Goal: Task Accomplishment & Management: Manage account settings

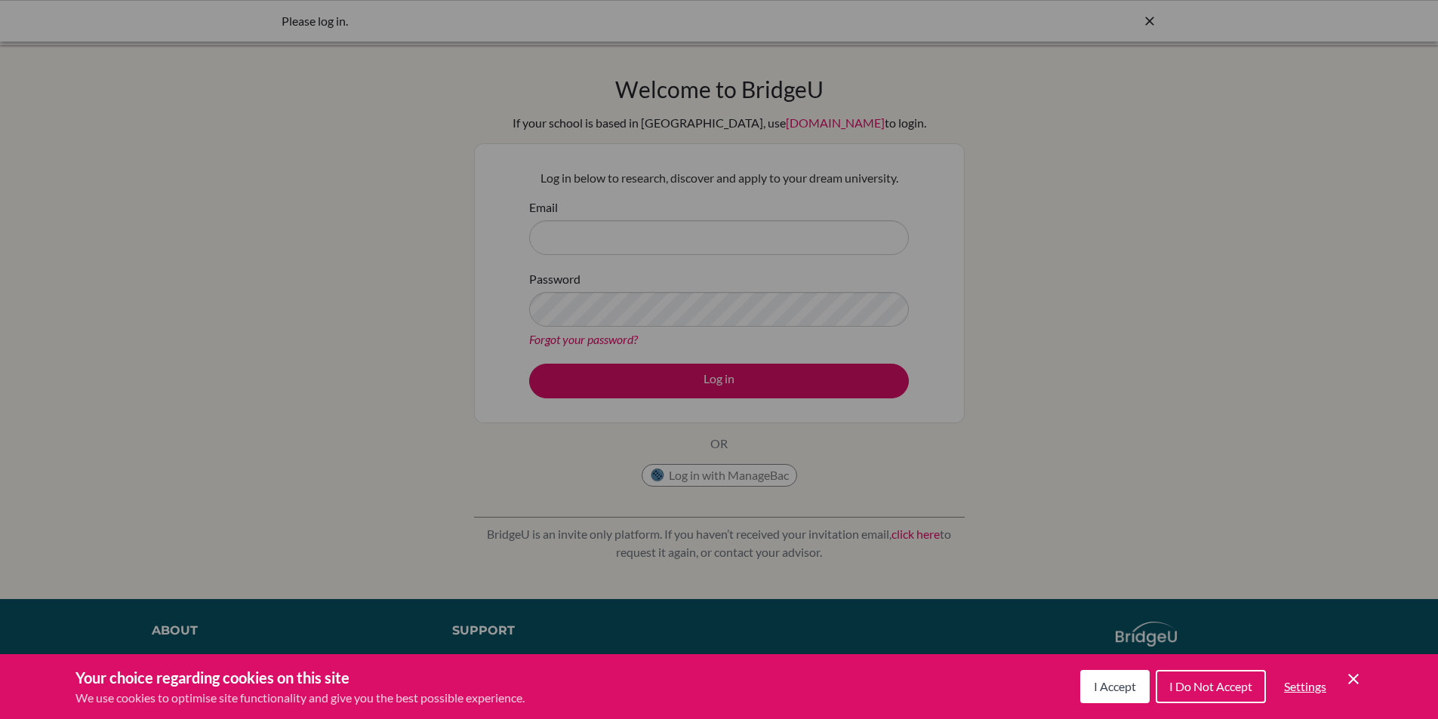
click at [1348, 688] on div "I Accept I Do Not Accept Settings Cookie Control Close Icon" at bounding box center [1221, 686] width 282 height 39
click at [1351, 683] on icon "Cookie Control Close Icon" at bounding box center [1353, 679] width 18 height 18
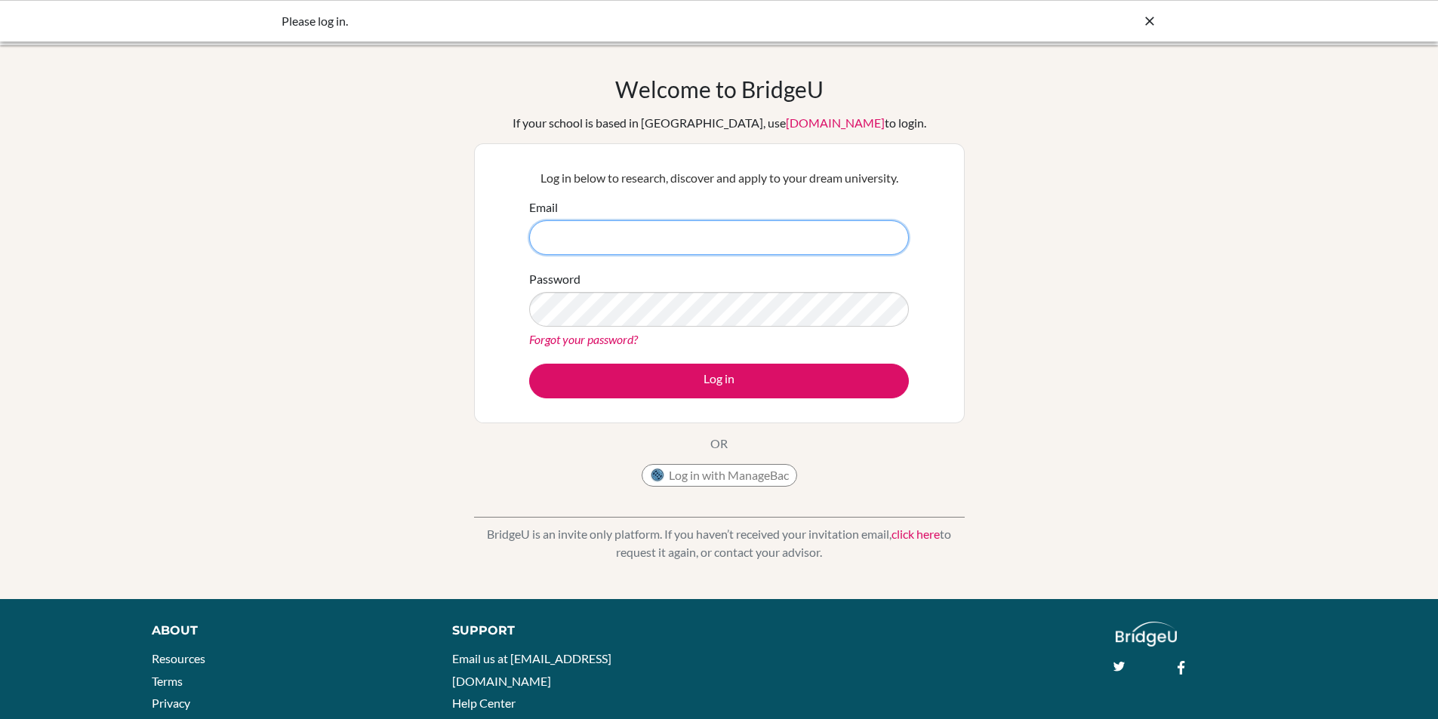
click at [715, 227] on input "Email" at bounding box center [719, 237] width 380 height 35
type input "velicia.chandra@sampoernaacademy.net"
click at [529, 364] on button "Log in" at bounding box center [719, 381] width 380 height 35
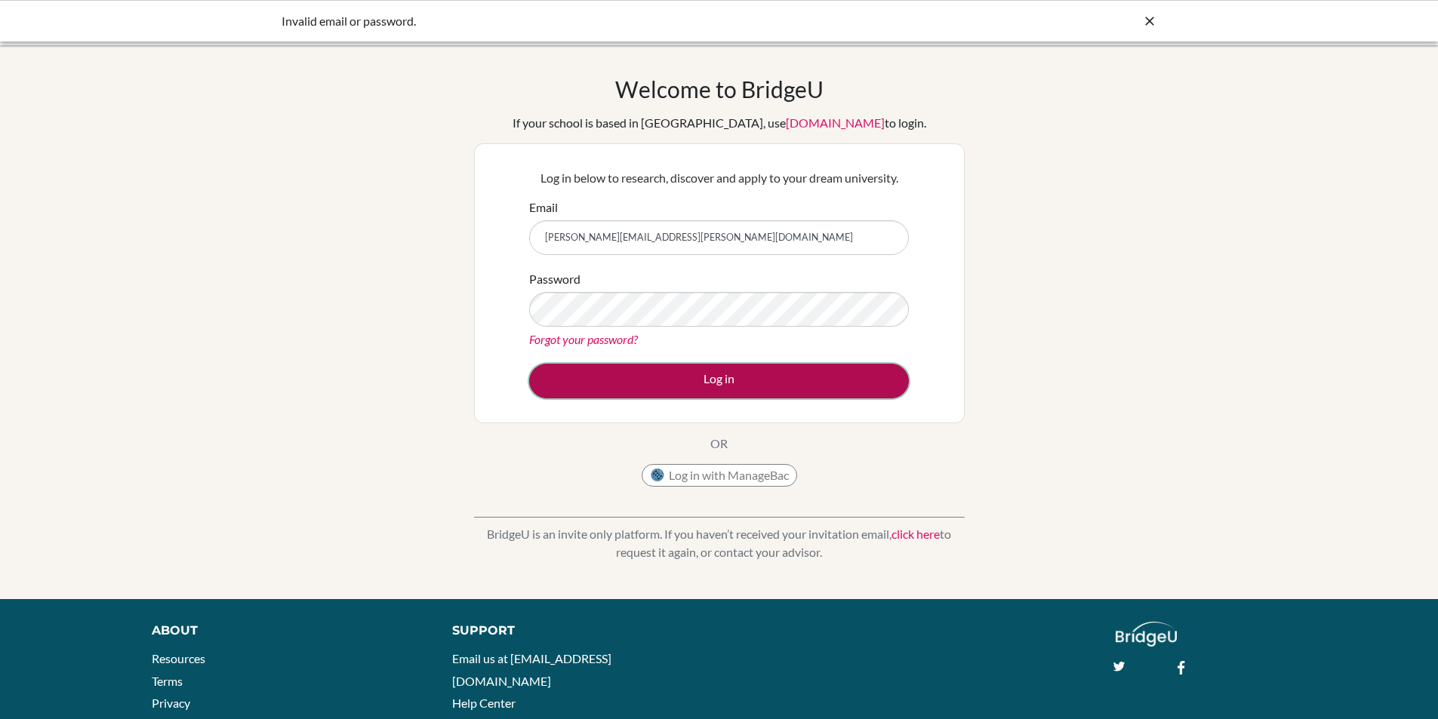
click at [692, 376] on button "Log in" at bounding box center [719, 381] width 380 height 35
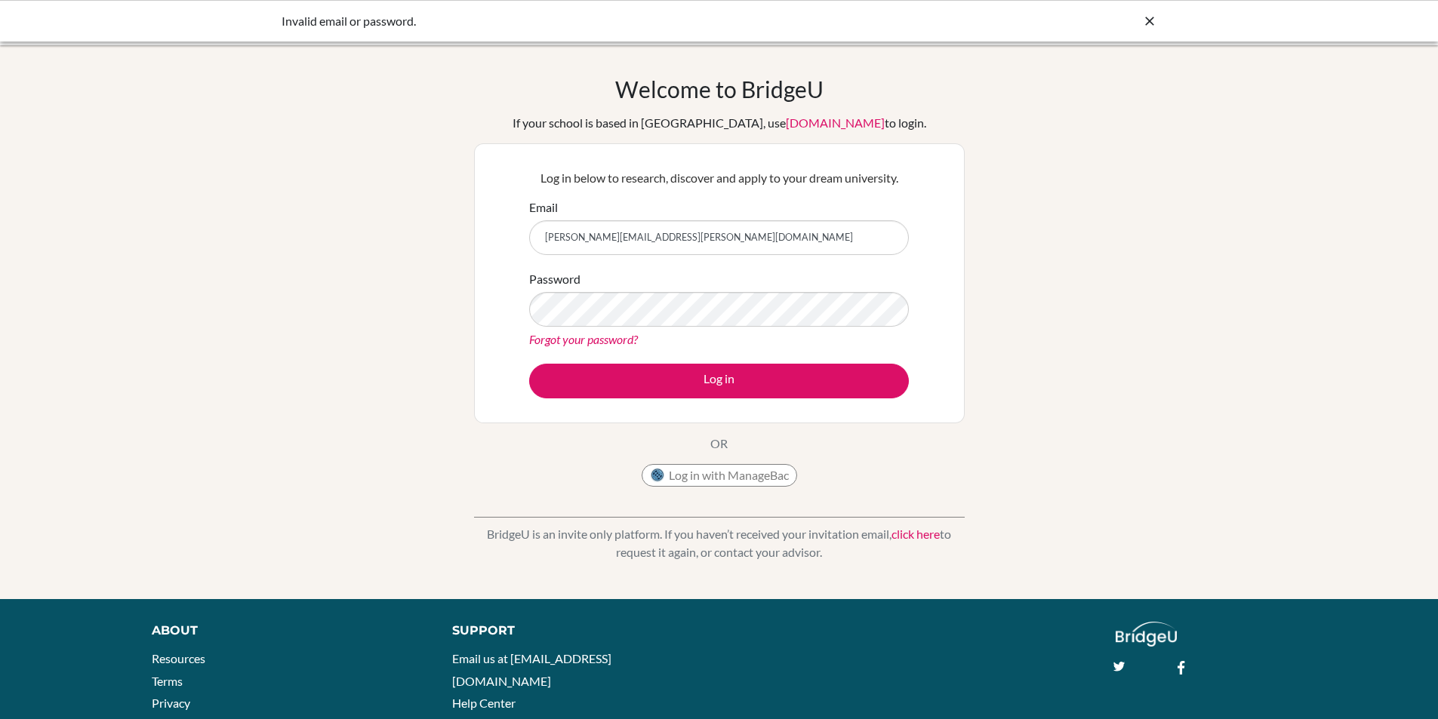
click at [562, 291] on div "Password Forgot your password?" at bounding box center [719, 309] width 380 height 78
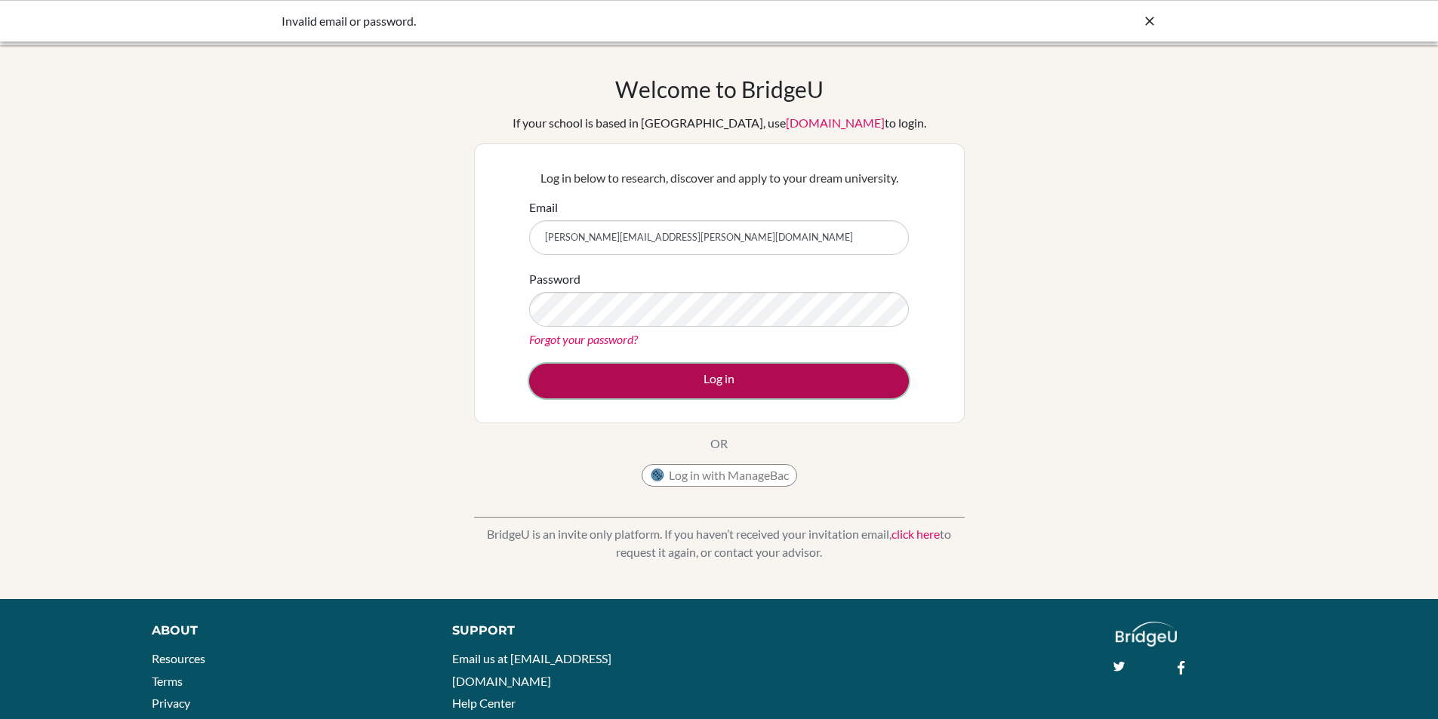
click at [645, 369] on button "Log in" at bounding box center [719, 381] width 380 height 35
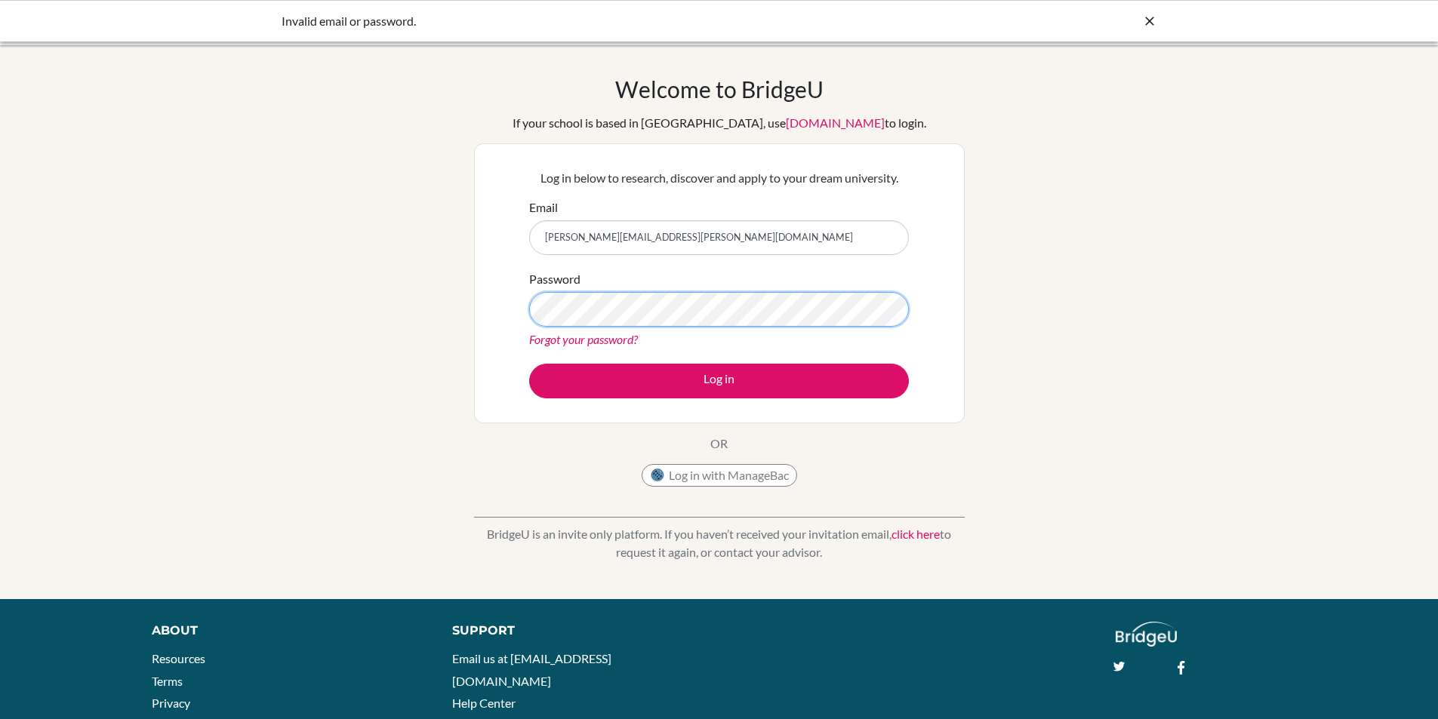
click at [529, 364] on button "Log in" at bounding box center [719, 381] width 380 height 35
click at [803, 362] on form "Email velicia.chandra@sampoernaacademy.net Password Forgot your password? Log in" at bounding box center [719, 299] width 380 height 200
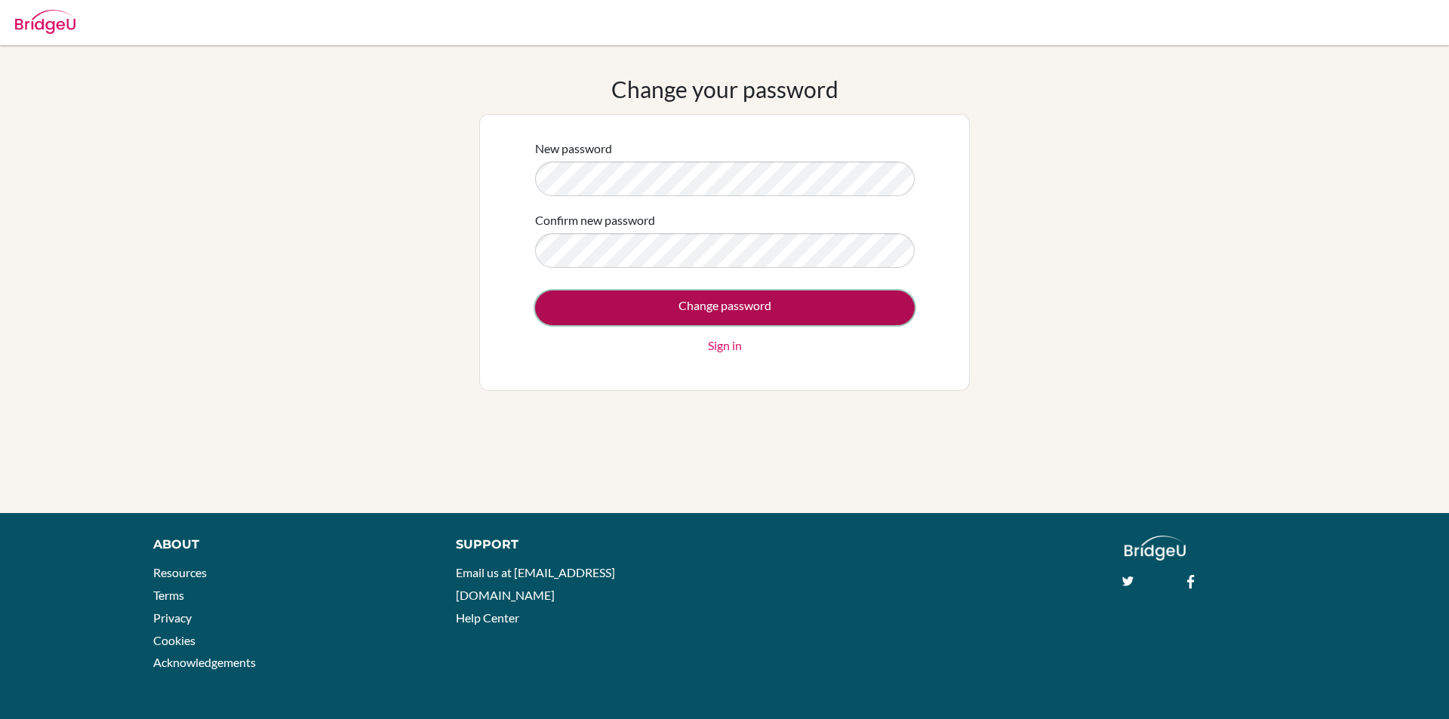
click at [783, 313] on input "Change password" at bounding box center [725, 308] width 380 height 35
